Goal: Task Accomplishment & Management: Use online tool/utility

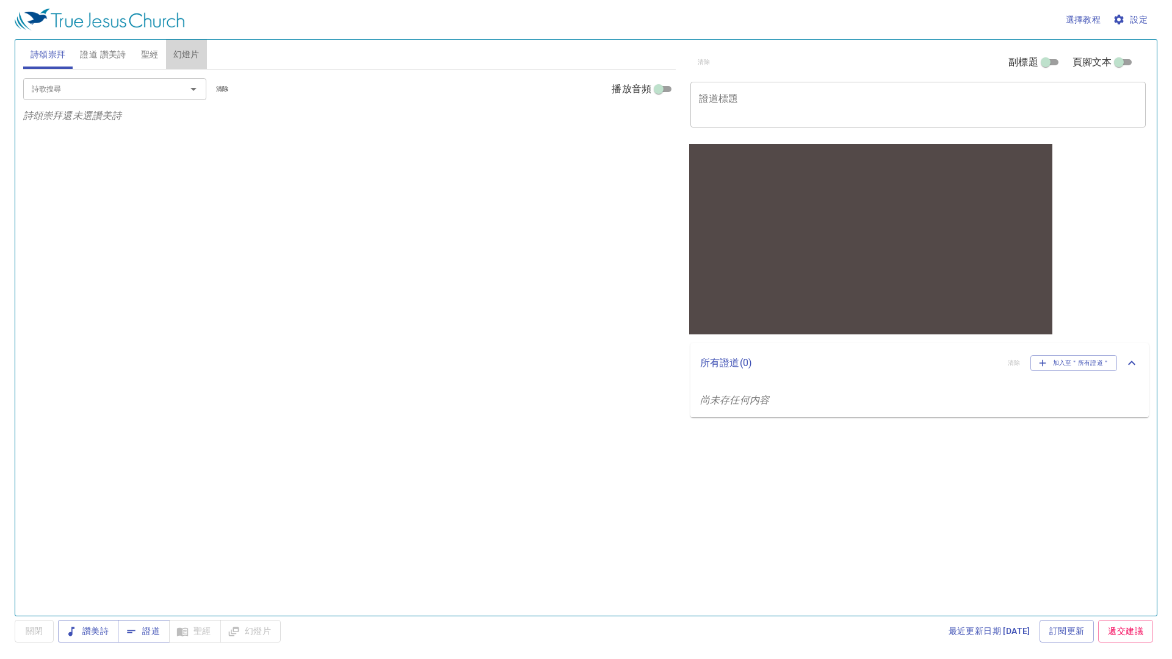
click at [193, 60] on span "幻燈片" at bounding box center [186, 54] width 26 height 15
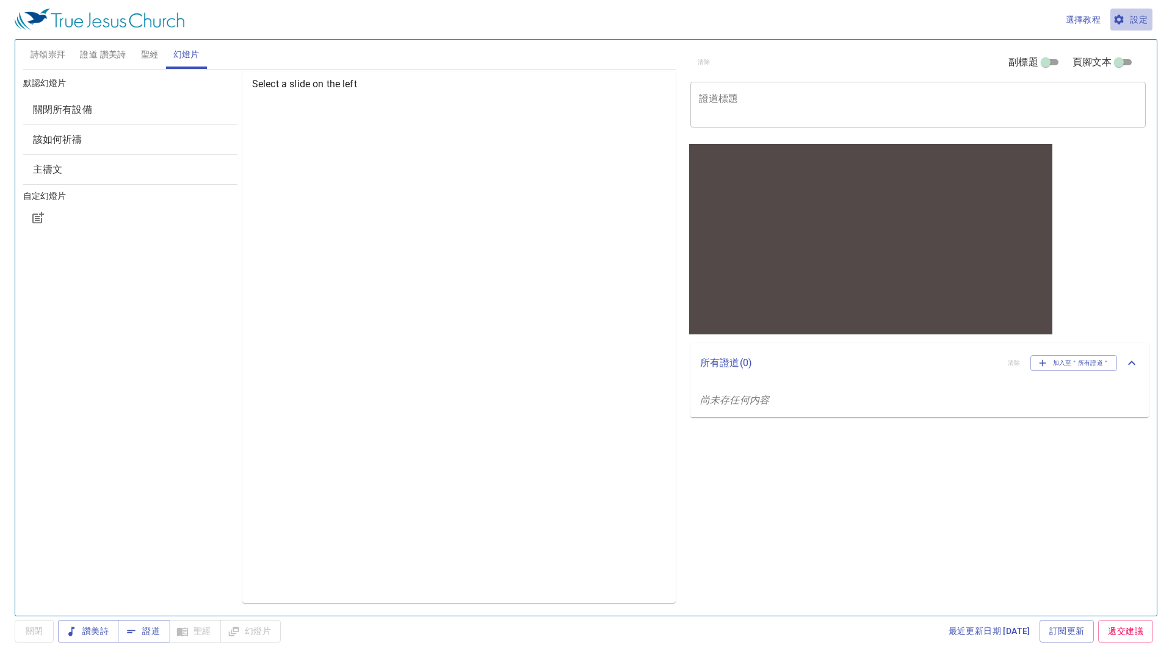
click at [1131, 20] on span "設定" at bounding box center [1131, 19] width 32 height 15
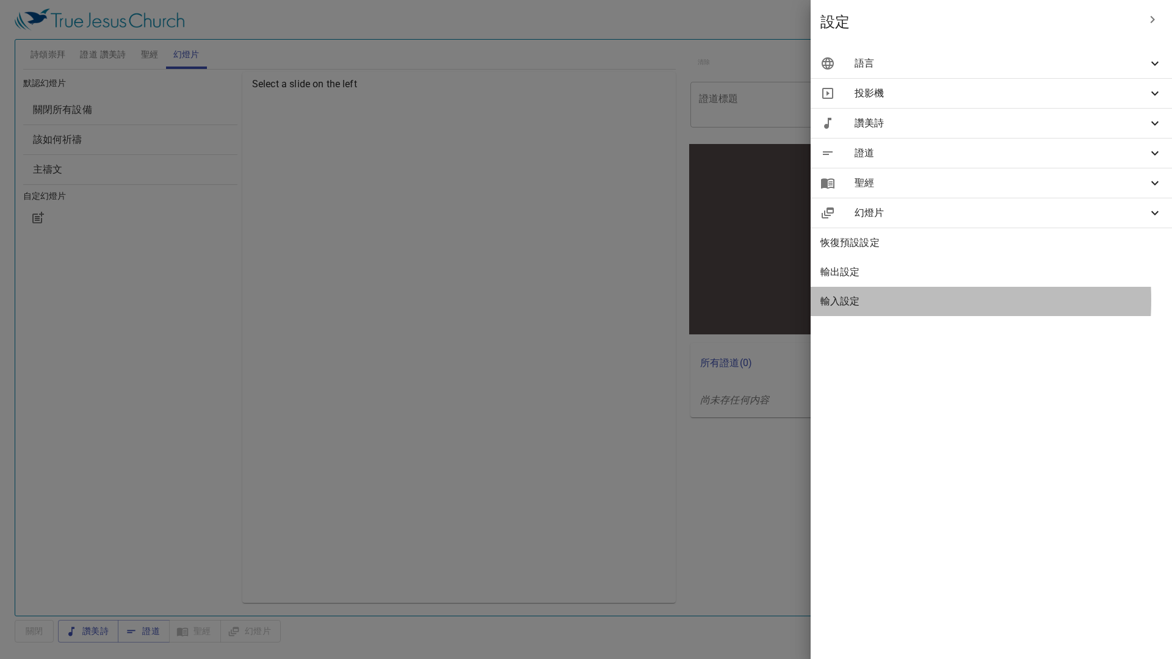
click at [863, 300] on span "輸入設定" at bounding box center [991, 301] width 342 height 15
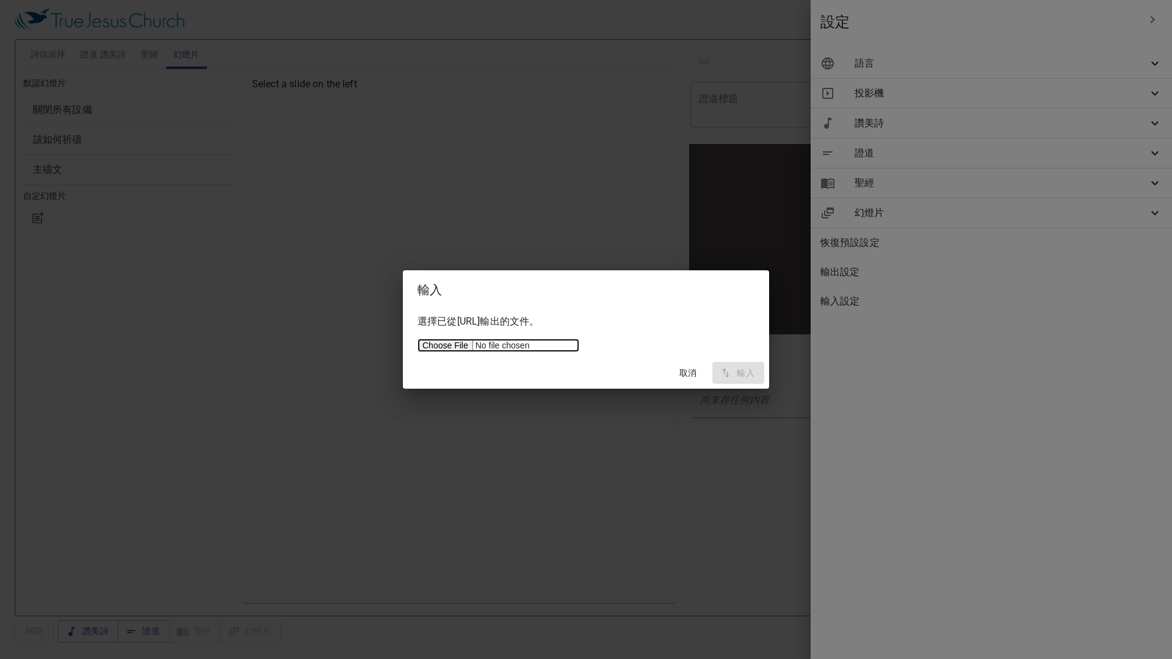
click at [434, 342] on input "file" at bounding box center [498, 345] width 162 height 13
type input "C:\fakepath\servicetjcorg_export.json"
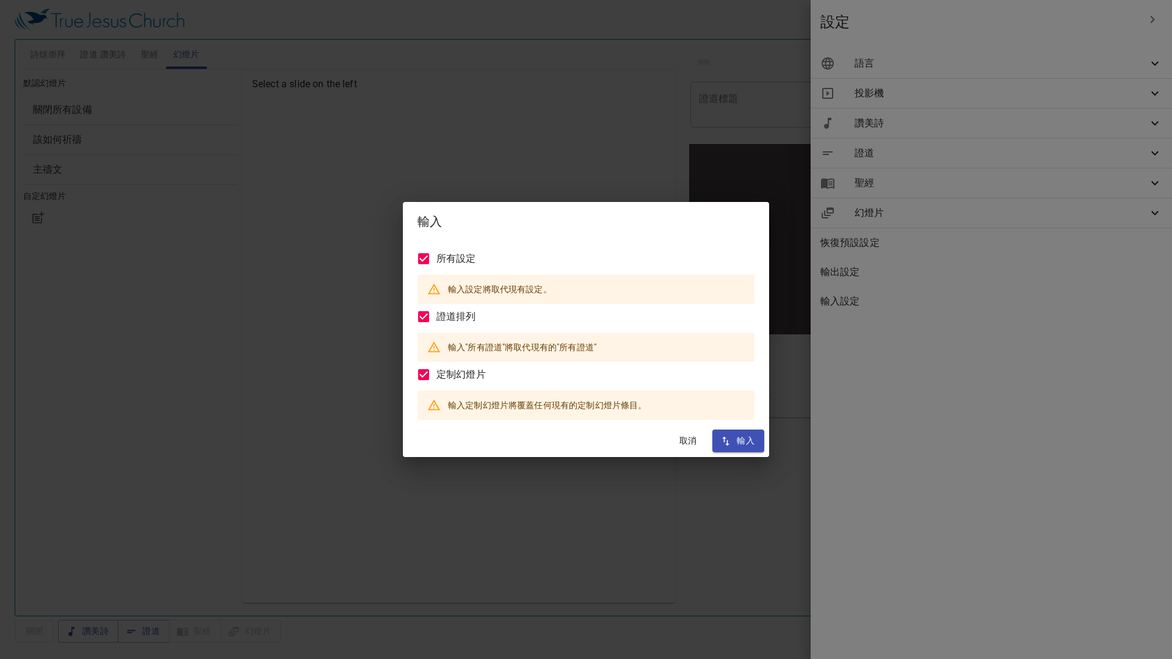
click at [745, 439] on span "輸入" at bounding box center [738, 440] width 32 height 15
checkbox input "true"
type input "en"
type input "zh"
type input "en"
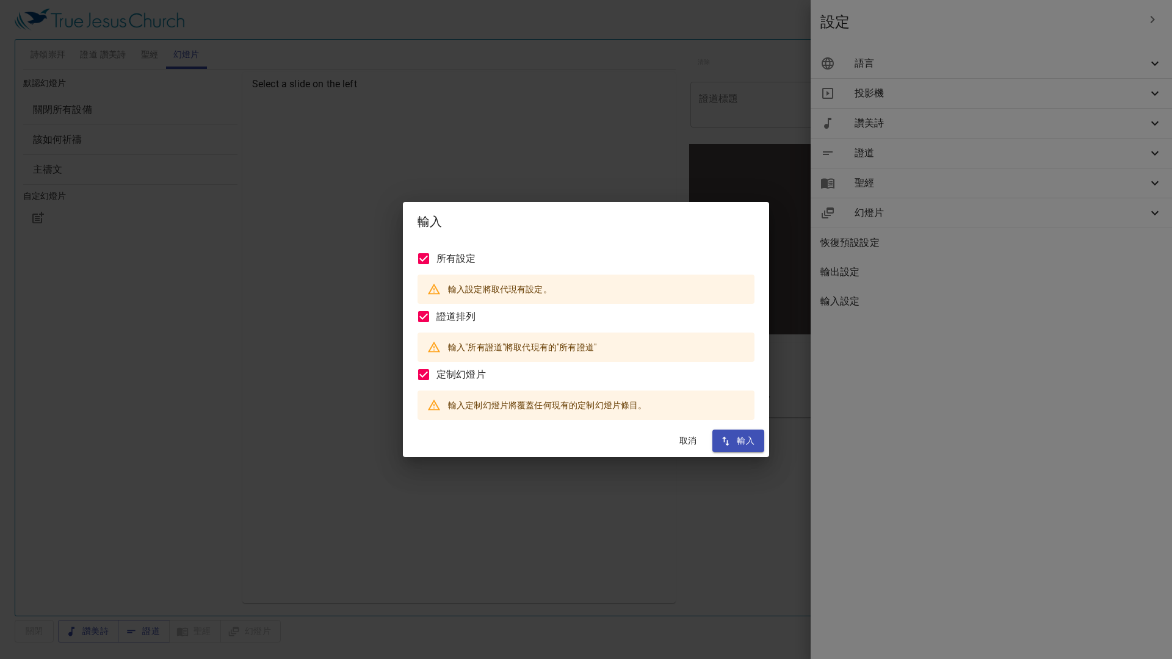
checkbox input "true"
type input "cuv-t"
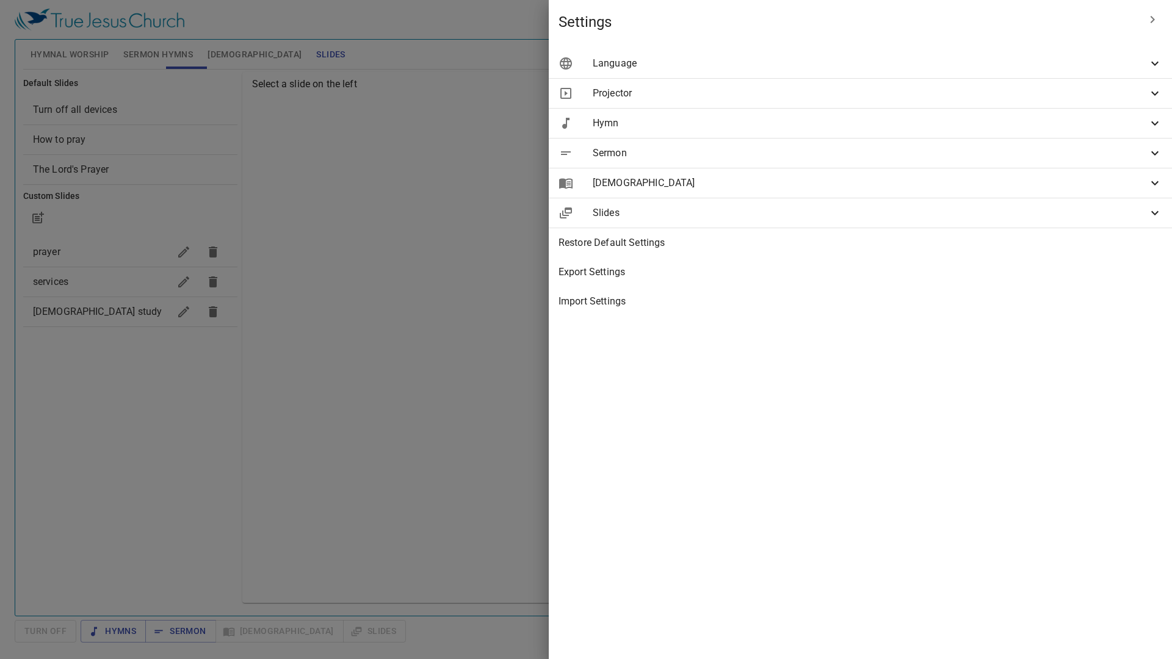
click at [56, 310] on div at bounding box center [586, 329] width 1172 height 659
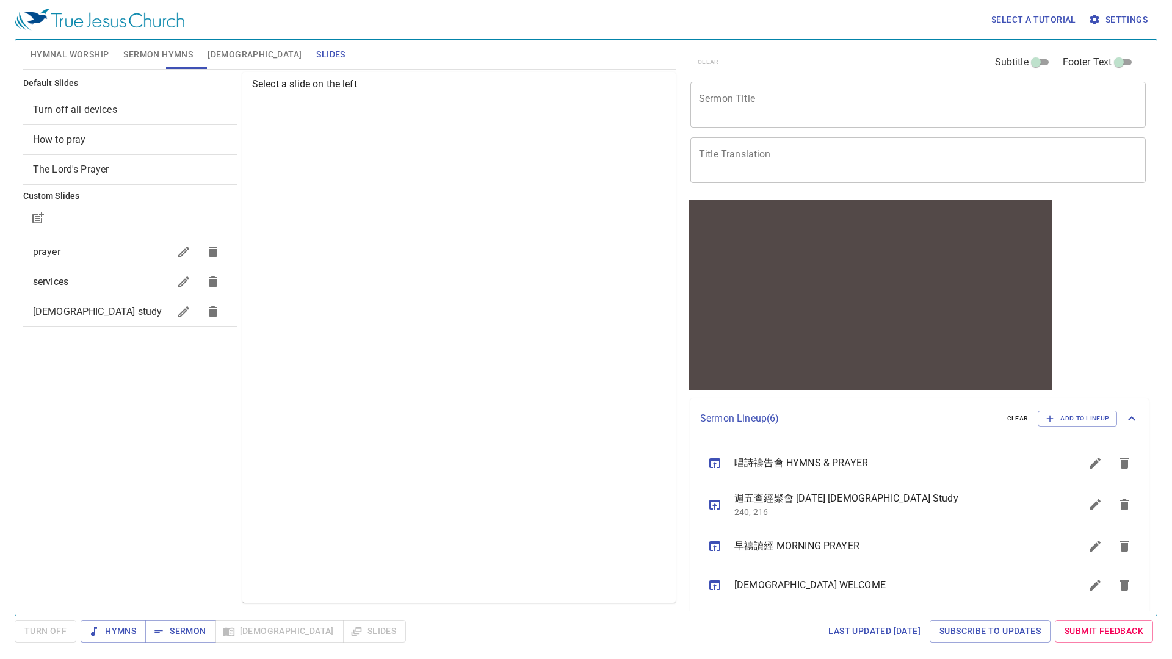
click at [56, 310] on span "bible study" at bounding box center [97, 312] width 129 height 12
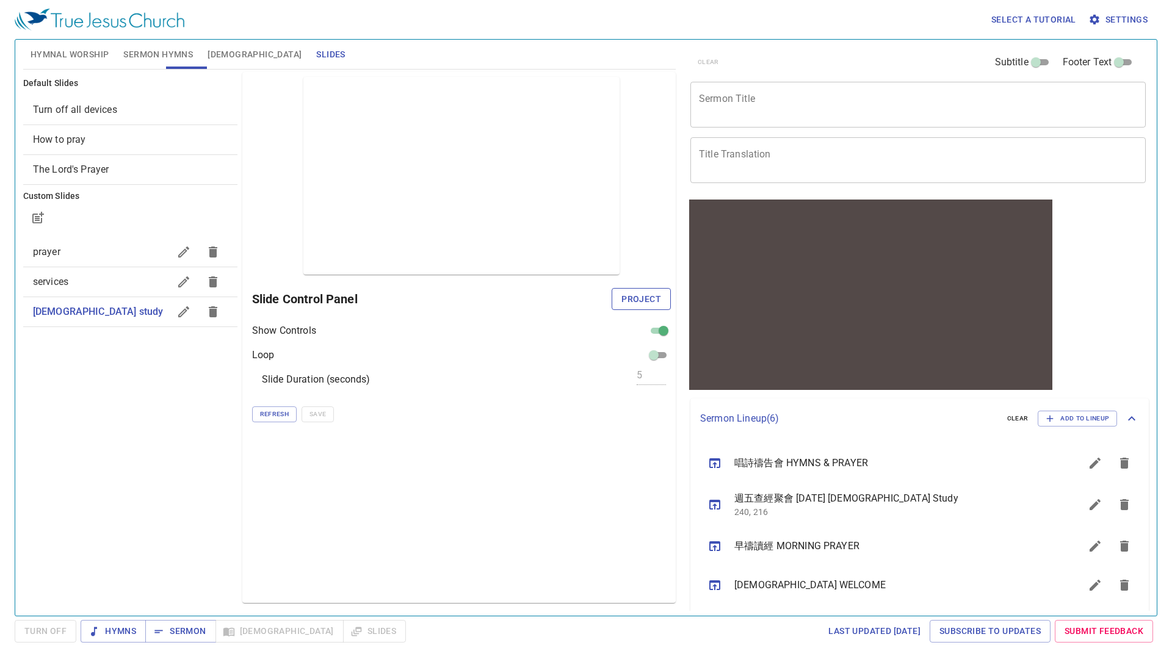
click at [648, 298] on span "Project" at bounding box center [641, 299] width 40 height 15
click at [60, 275] on span "services" at bounding box center [101, 282] width 136 height 15
click at [52, 249] on span "prayer" at bounding box center [46, 252] width 27 height 12
click at [186, 312] on icon "button" at bounding box center [183, 319] width 15 height 15
checkbox input "true"
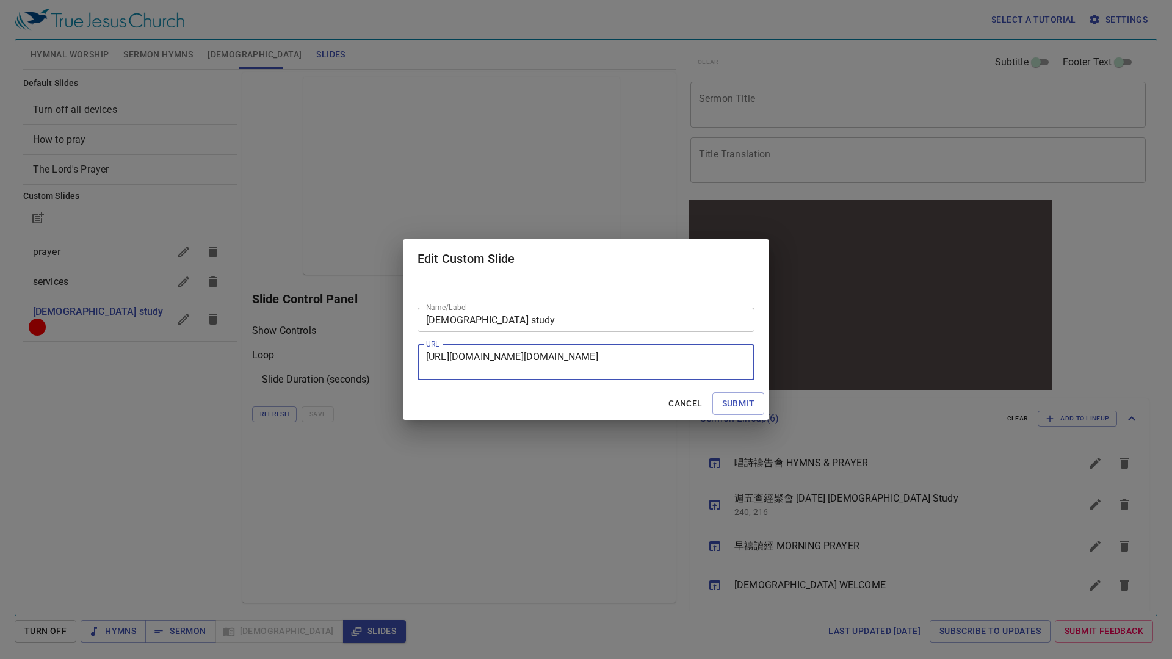
drag, startPoint x: 551, startPoint y: 369, endPoint x: 398, endPoint y: 346, distance: 154.3
click at [398, 346] on div "Edit Custom Slide Name/Label bible study Name/Label URL https://docs.google.com…" at bounding box center [586, 329] width 1172 height 659
paste textarea "wnW9EYCDYR-7jE08wgMuSvB0Q0DzOjpi/edit?usp=sharing&ouid=108765808363452365871&rt…"
drag, startPoint x: 719, startPoint y: 367, endPoint x: 738, endPoint y: 382, distance: 23.9
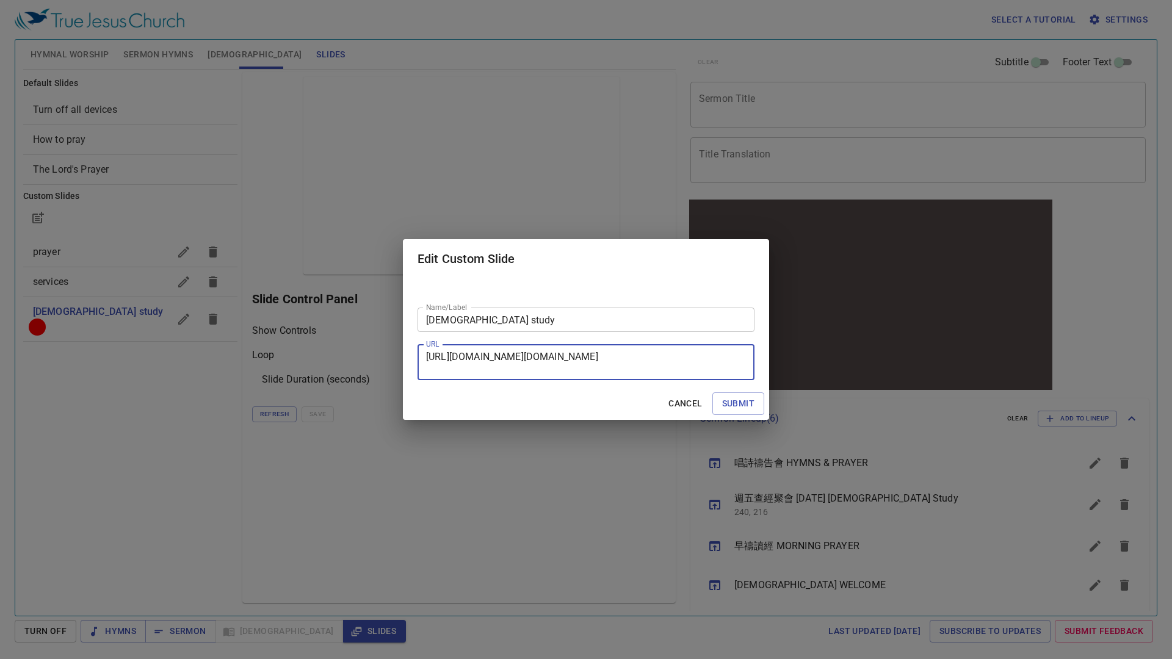
click at [738, 382] on div "Name/Label bible study Name/Label URL https://docs.google.com/presentation/d/1w…" at bounding box center [586, 332] width 366 height 109
drag, startPoint x: 422, startPoint y: 350, endPoint x: 770, endPoint y: 400, distance: 350.9
click at [770, 400] on div "Edit Custom Slide Name/Label bible study Name/Label URL https://docs.google.com…" at bounding box center [586, 329] width 1172 height 659
click at [626, 358] on textarea "https://docs.google.com/presentation/d/1wnW9EYCDYR-7jE08wgMuSvB0Q0DzOjpi/edit?u…" at bounding box center [586, 362] width 320 height 23
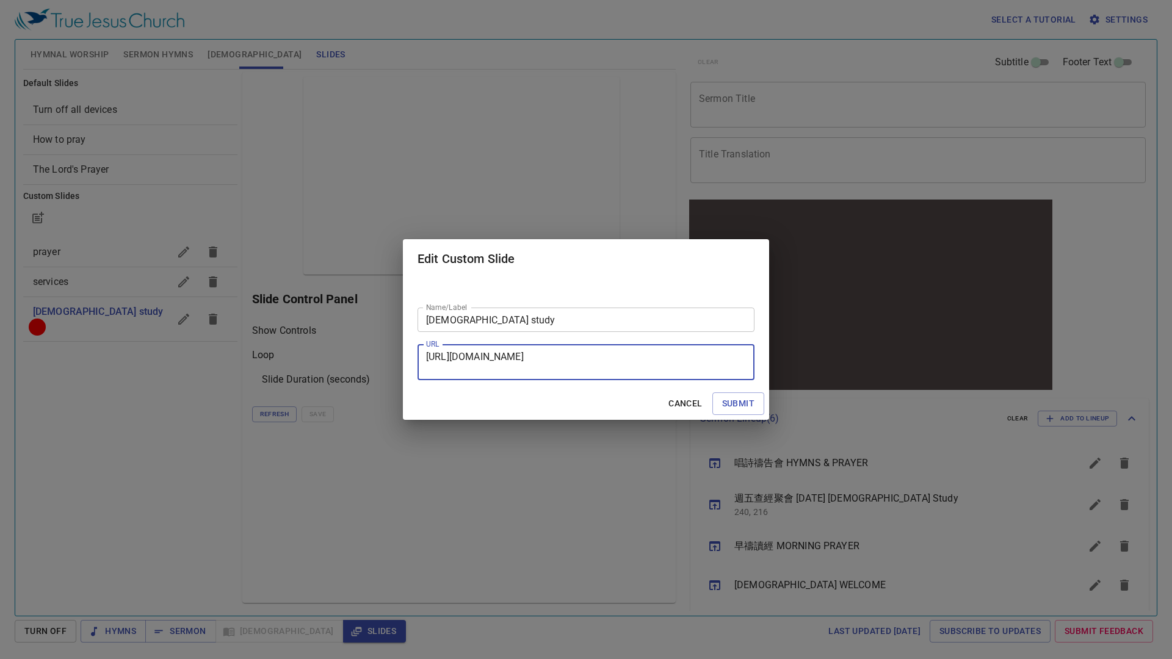
drag, startPoint x: 733, startPoint y: 371, endPoint x: 327, endPoint y: 356, distance: 406.8
click at [327, 356] on div "Edit Custom Slide Name/Label bible study Name/Label URL https://docs.google.com…" at bounding box center [586, 329] width 1172 height 659
type textarea "m9ovL/edit?usp=drive_link"
drag, startPoint x: 568, startPoint y: 360, endPoint x: 295, endPoint y: 335, distance: 273.9
click at [295, 335] on div "Edit Custom Slide Name/Label bible study Name/Label URL m9ovL/edit?usp=drive_li…" at bounding box center [586, 329] width 1172 height 659
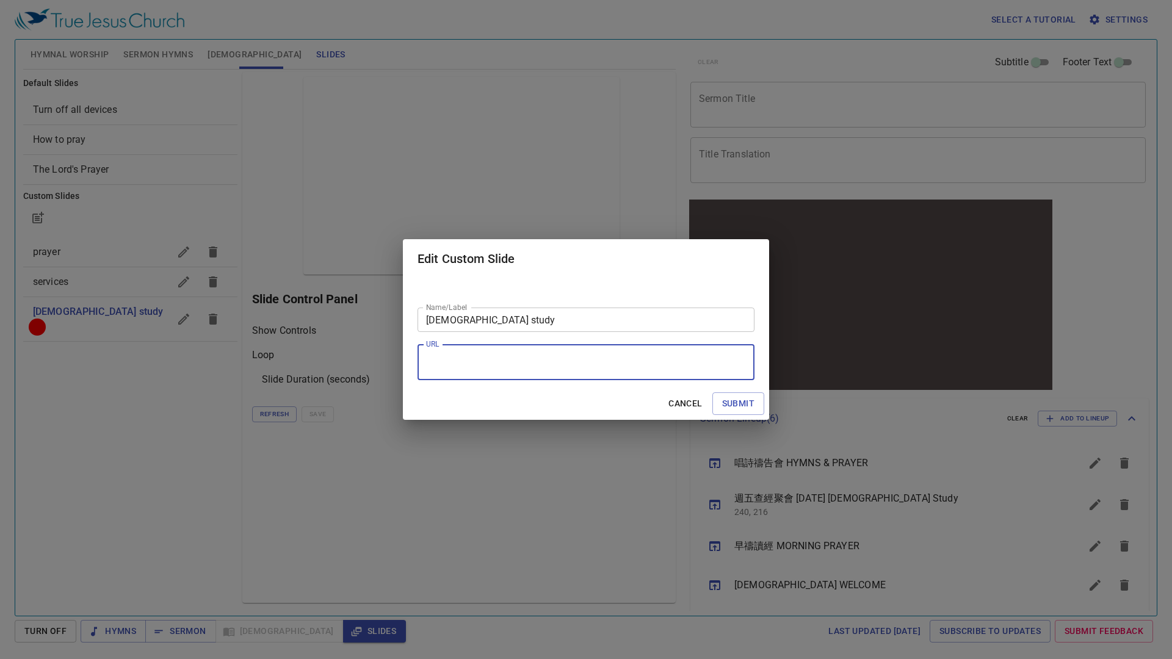
paste textarea "https://docs.google.com/presentation/d/1wnW9EYCDYR-7jE08wgMuSvB0Q0DzOjpi/edit?u…"
type textarea "https://docs.google.com/presentation/d/1wnW9EYCDYR-7jE08wgMuSvB0Q0DzOjpi/edit?u…"
click at [726, 408] on span "Submit" at bounding box center [738, 403] width 32 height 15
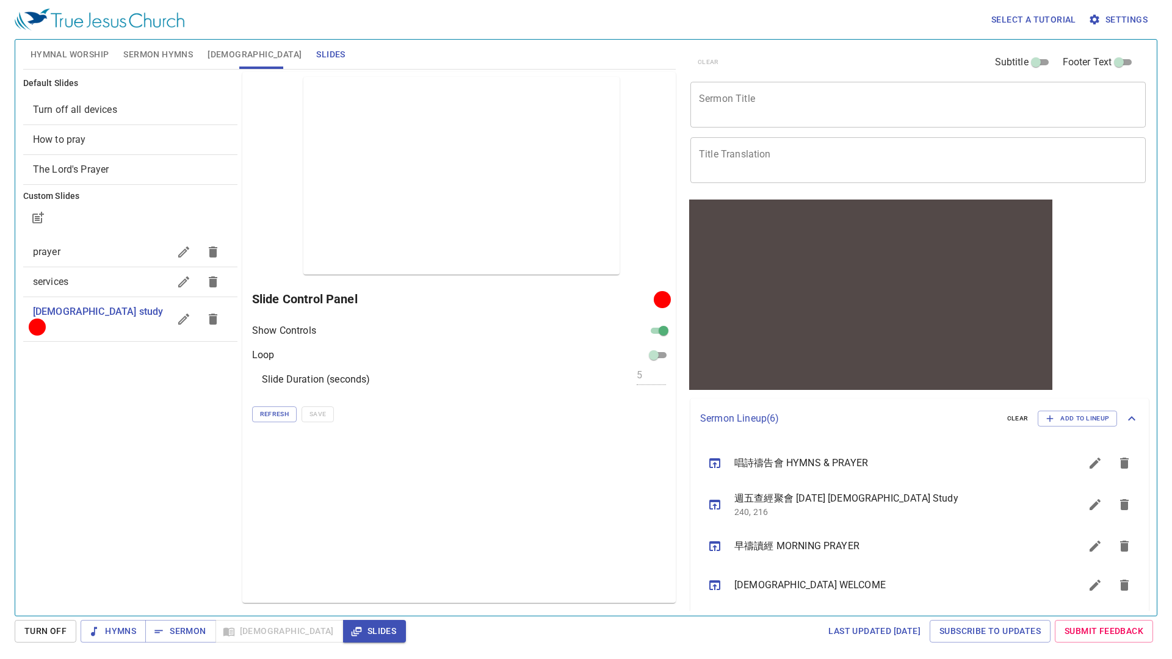
scroll to position [0, 0]
click at [276, 416] on span "Refresh" at bounding box center [274, 414] width 29 height 11
click at [46, 631] on span "Turn Off" at bounding box center [45, 631] width 42 height 15
click at [639, 296] on span "Project" at bounding box center [641, 299] width 40 height 15
